Goal: Navigation & Orientation: Find specific page/section

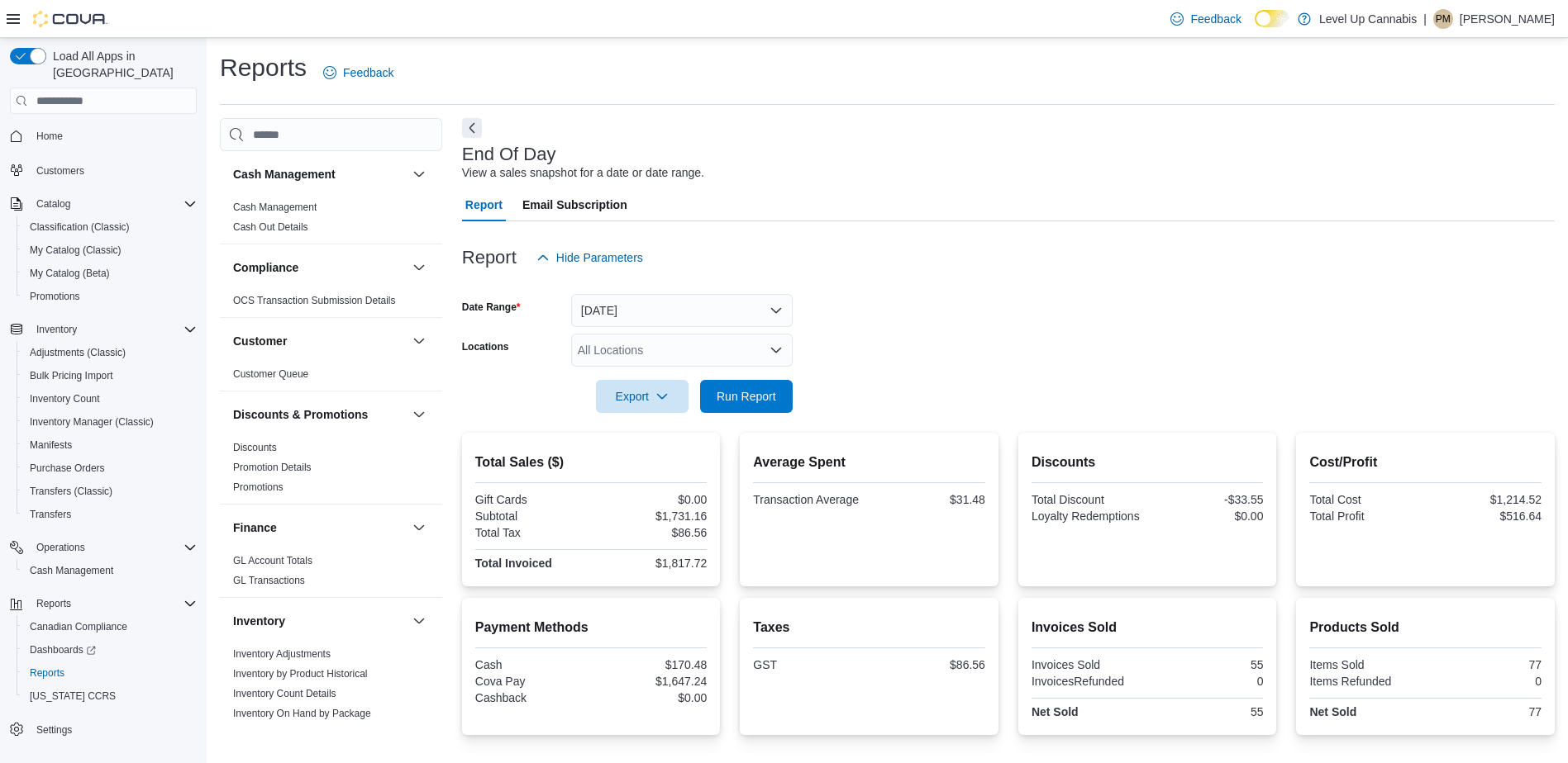
click at [72, 126] on span "Home" at bounding box center [114, 136] width 167 height 21
